Goal: Information Seeking & Learning: Learn about a topic

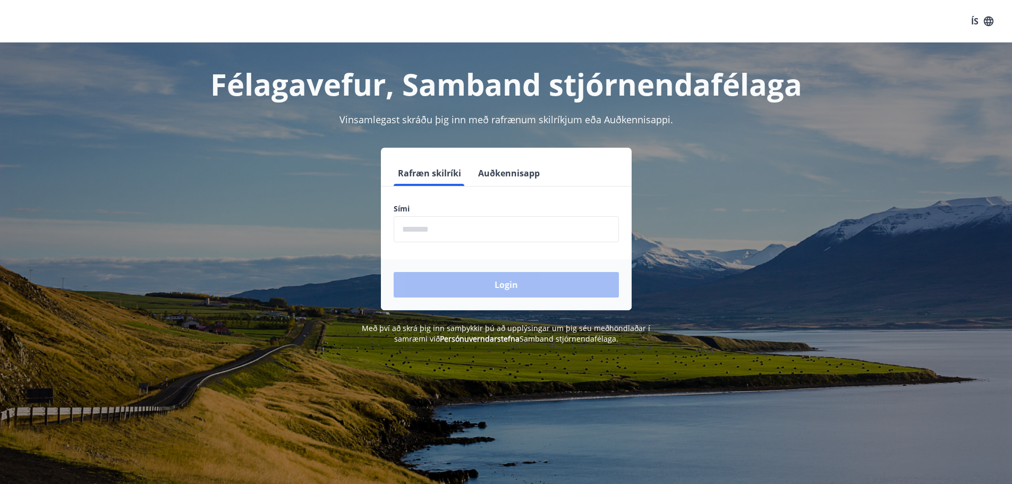
click at [426, 233] on input "phone" at bounding box center [506, 229] width 225 height 26
type input "********"
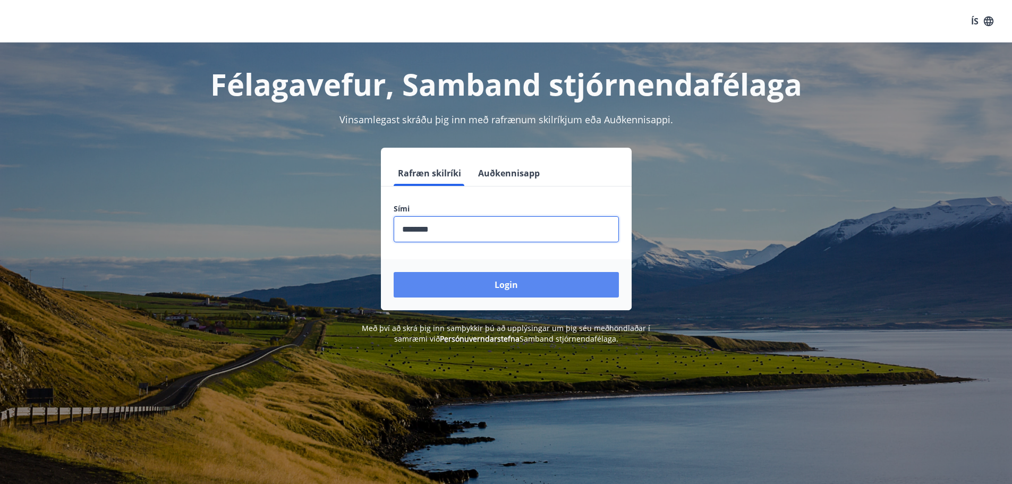
click at [471, 297] on button "Login" at bounding box center [506, 284] width 225 height 25
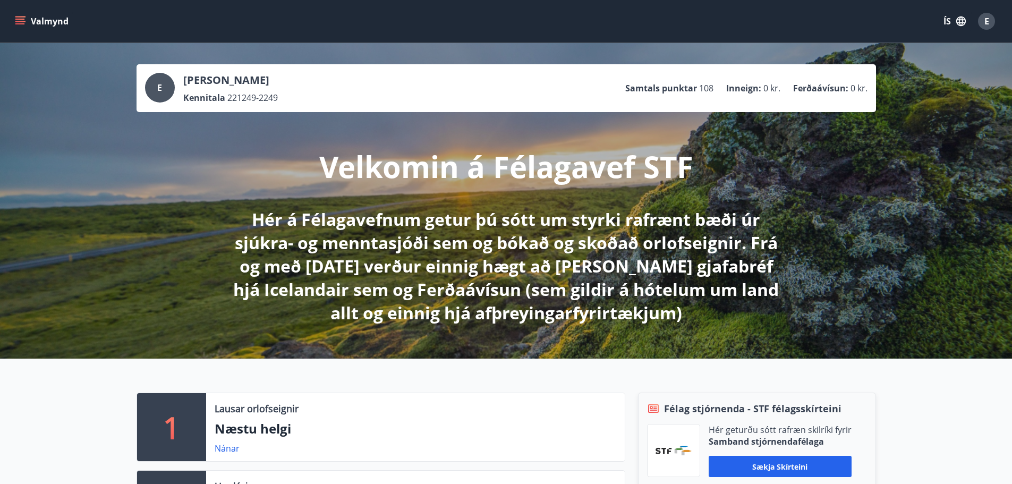
click at [23, 22] on icon "menu" at bounding box center [20, 21] width 11 height 11
click at [292, 55] on div "E Eyjólfur Torfi Geirsson Kennitala 221249-2249 Samtals punktar 108 Inneign : 0…" at bounding box center [506, 201] width 1012 height 316
click at [985, 22] on span "E" at bounding box center [986, 21] width 5 height 12
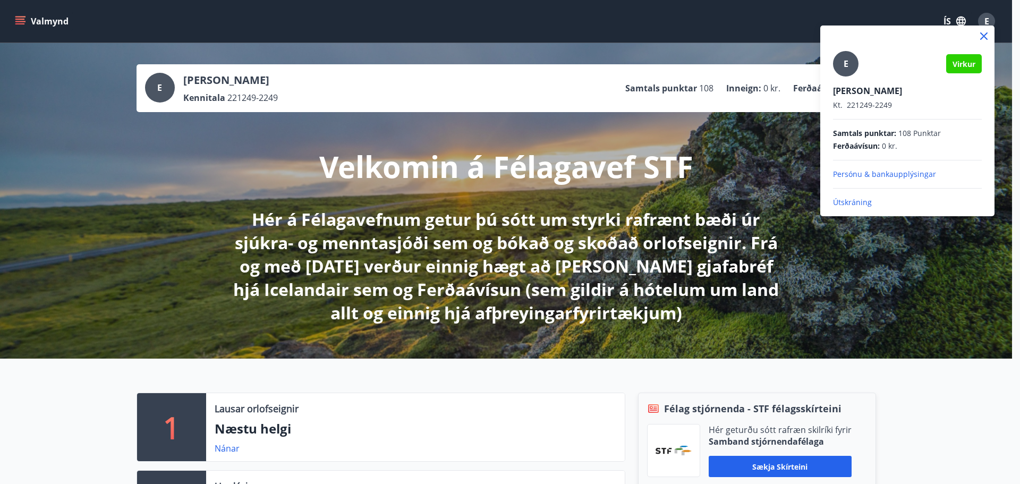
click at [50, 22] on div at bounding box center [510, 242] width 1020 height 484
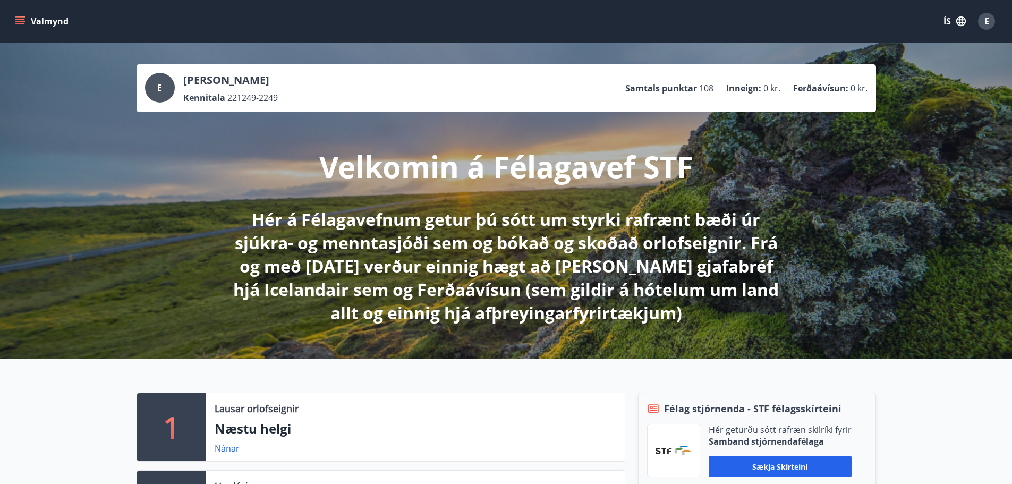
click at [50, 22] on button "Valmynd" at bounding box center [43, 21] width 60 height 19
click at [990, 22] on div "E" at bounding box center [986, 21] width 17 height 17
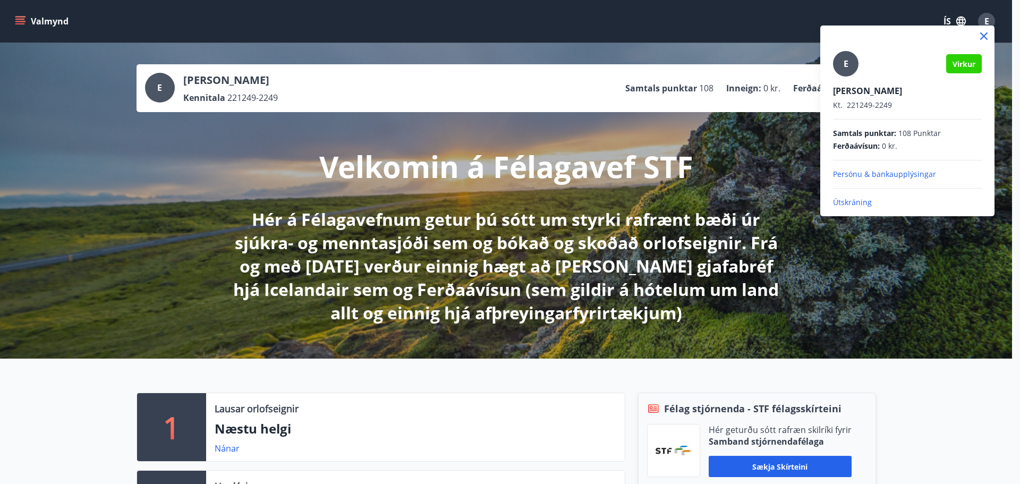
click at [853, 203] on p "Útskráning" at bounding box center [907, 202] width 149 height 11
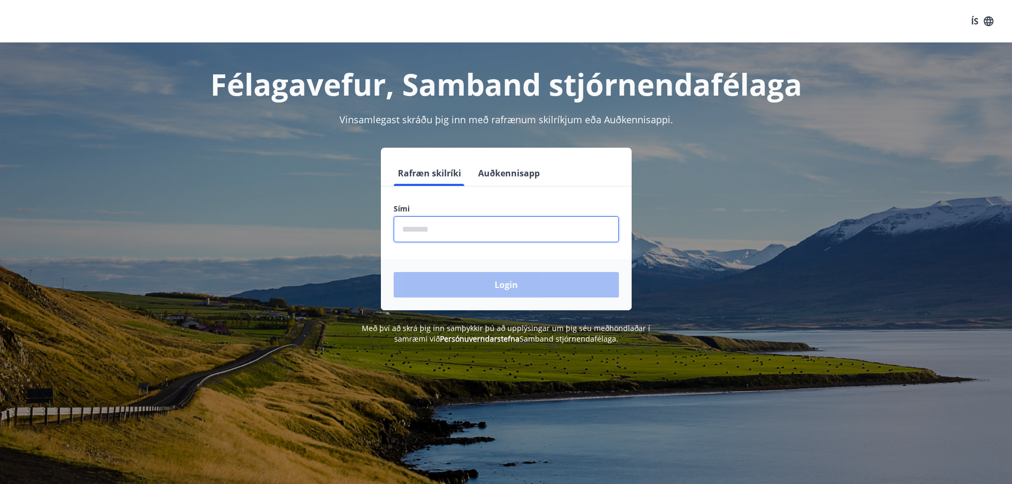
click at [426, 228] on input "phone" at bounding box center [506, 229] width 225 height 26
type input "********"
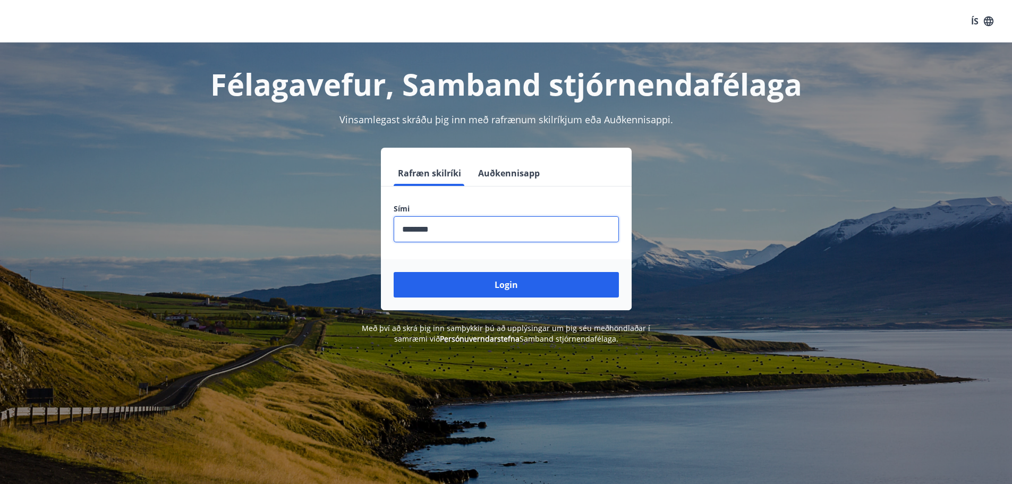
click at [466, 293] on button "Login" at bounding box center [506, 284] width 225 height 25
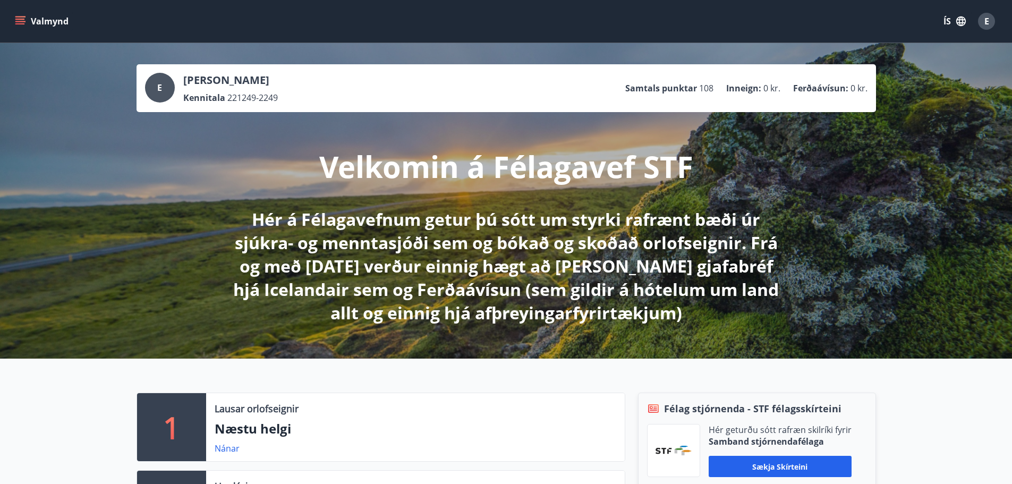
click at [63, 22] on button "Valmynd" at bounding box center [43, 21] width 60 height 19
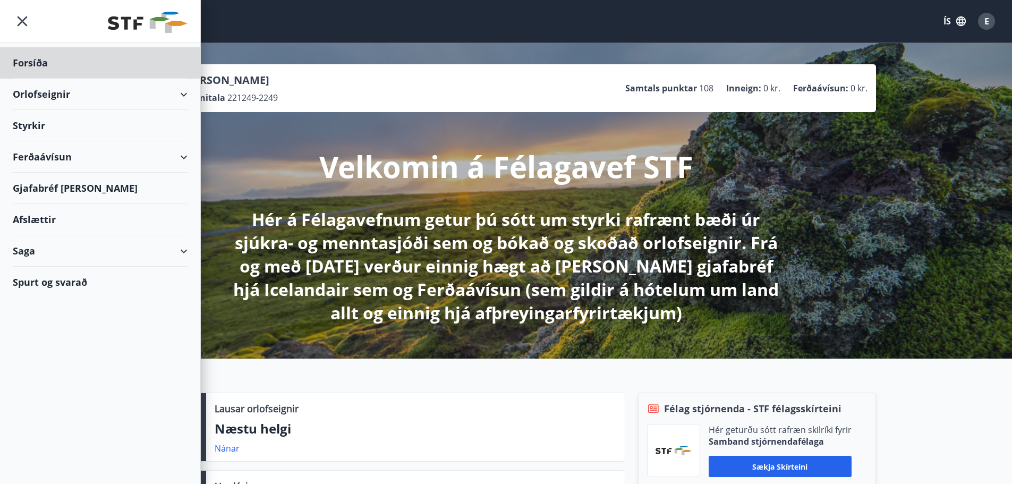
click at [32, 79] on div "Styrkir" at bounding box center [100, 62] width 175 height 31
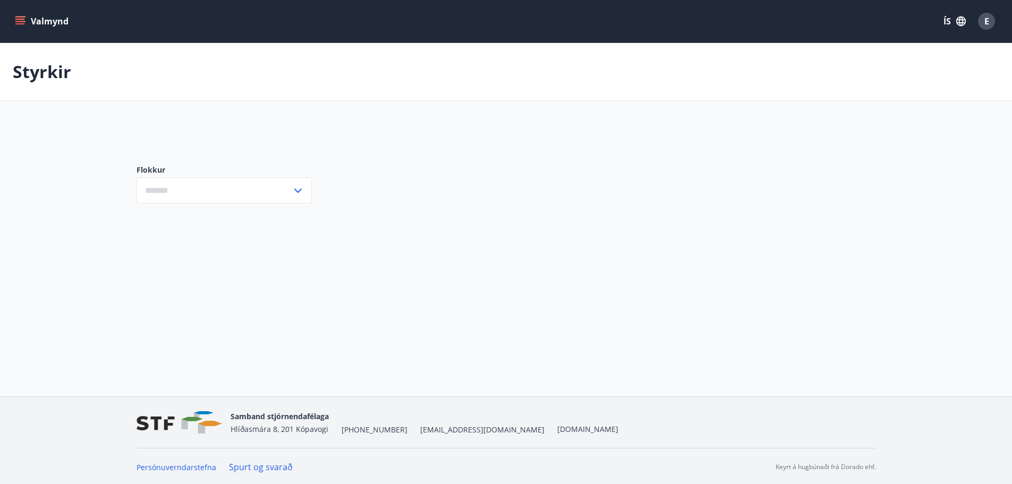
type input "***"
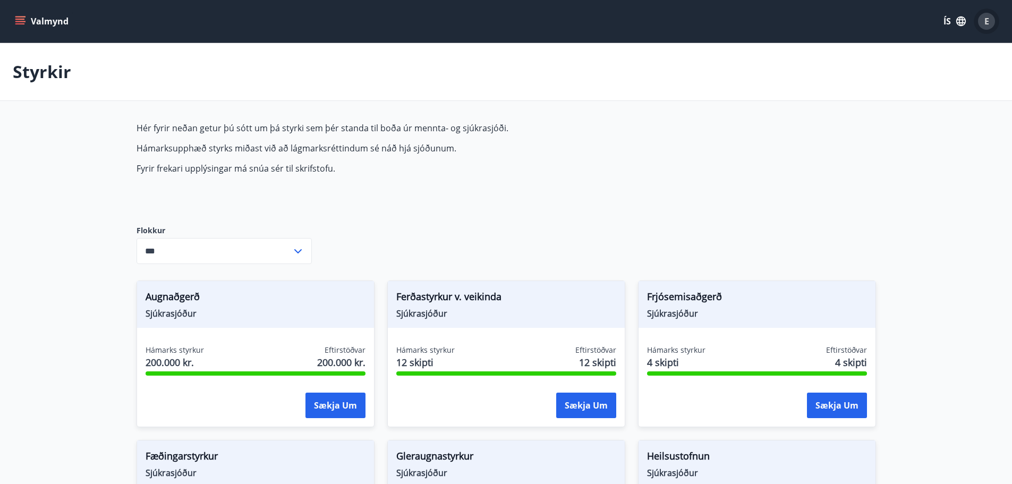
click at [985, 21] on span "E" at bounding box center [986, 21] width 5 height 12
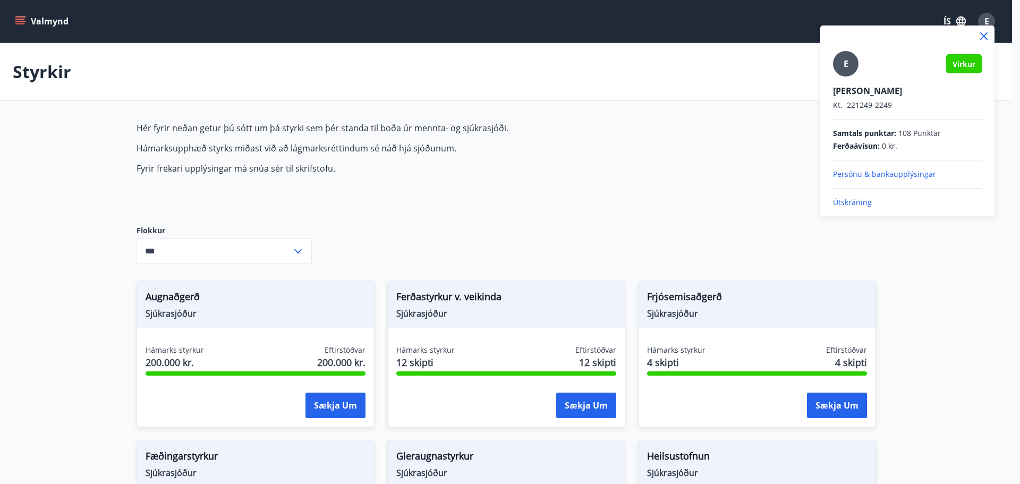
click at [843, 200] on p "Útskráning" at bounding box center [907, 202] width 149 height 11
